Goal: Task Accomplishment & Management: Manage account settings

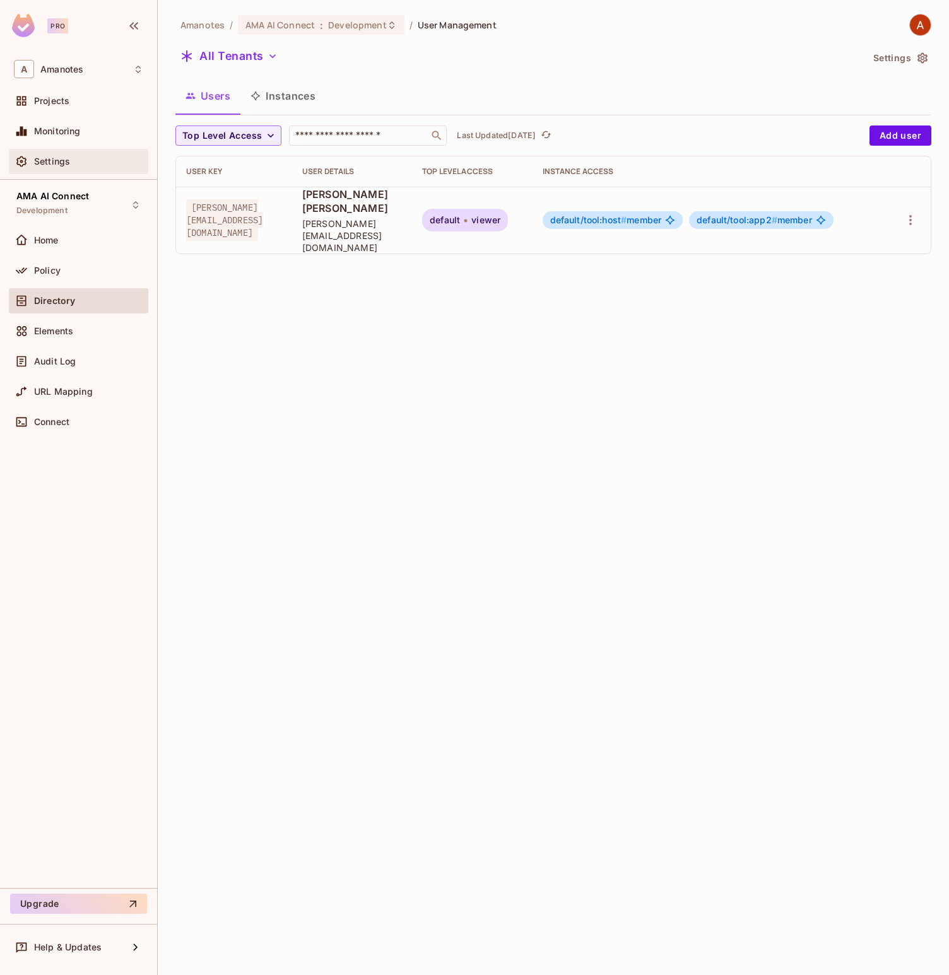
click at [57, 159] on span "Settings" at bounding box center [52, 161] width 36 height 10
